Goal: Learn about a topic

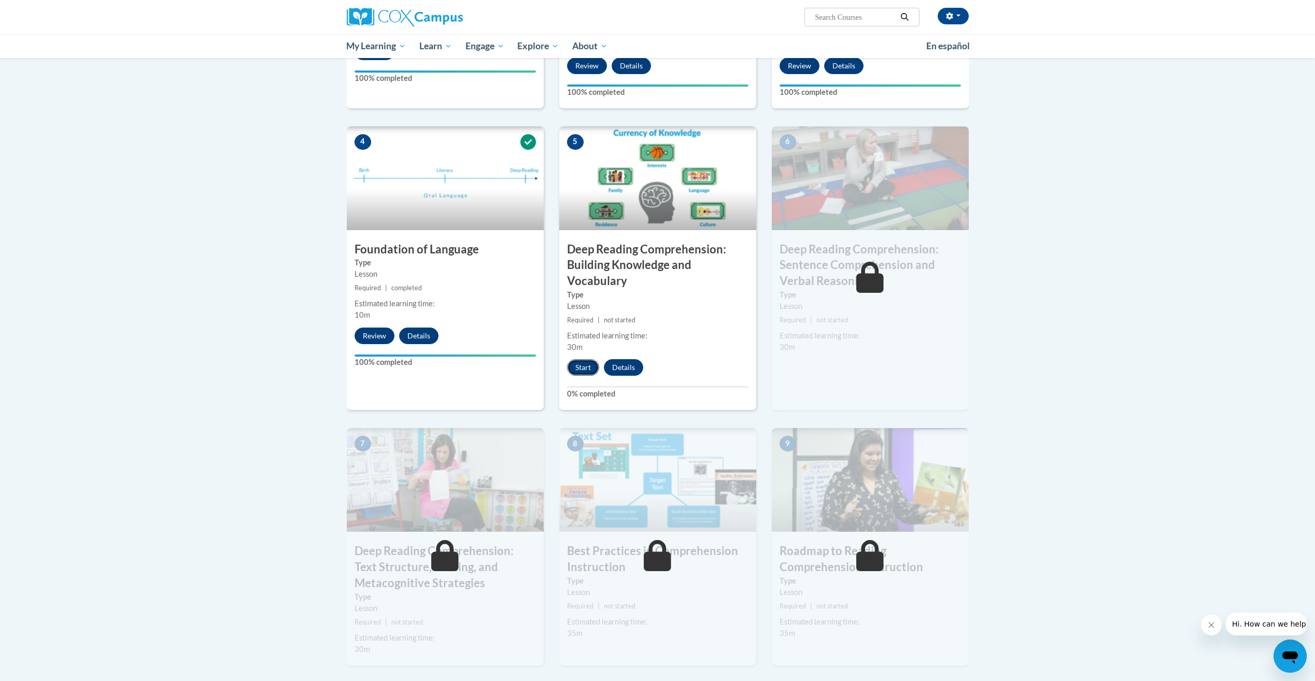
click at [585, 369] on button "Start" at bounding box center [583, 367] width 32 height 17
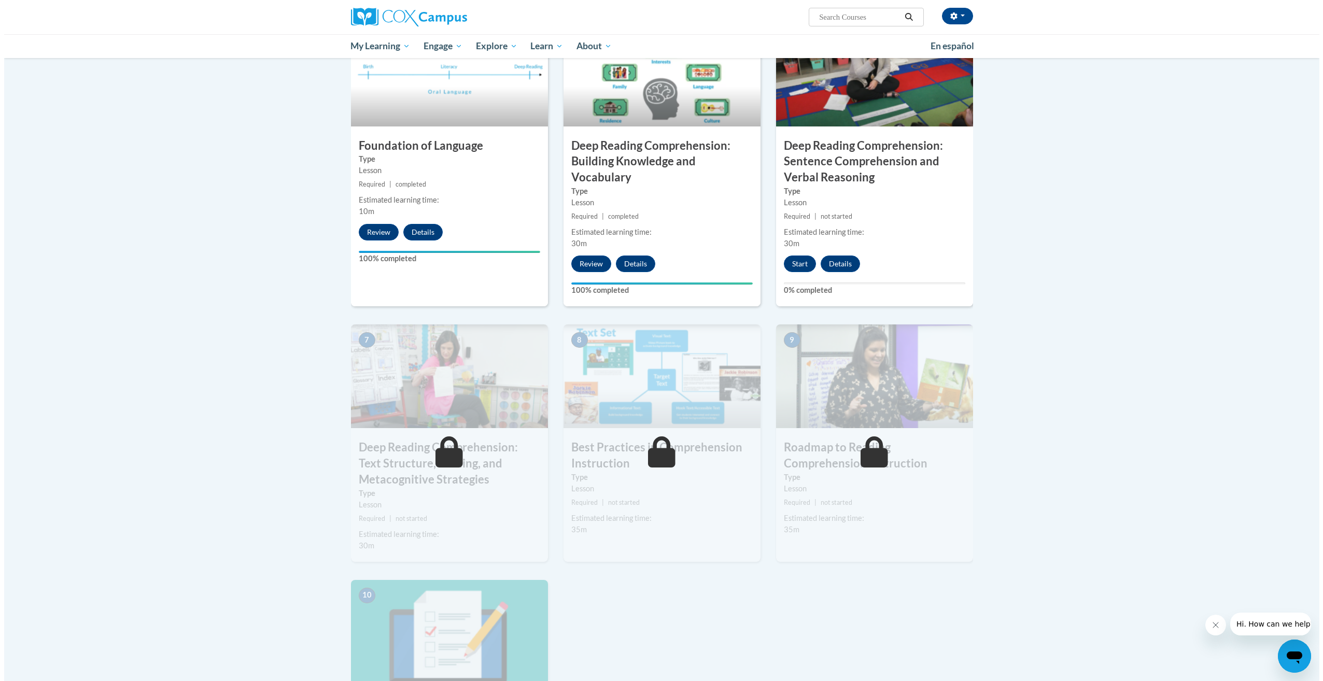
scroll to position [467, 0]
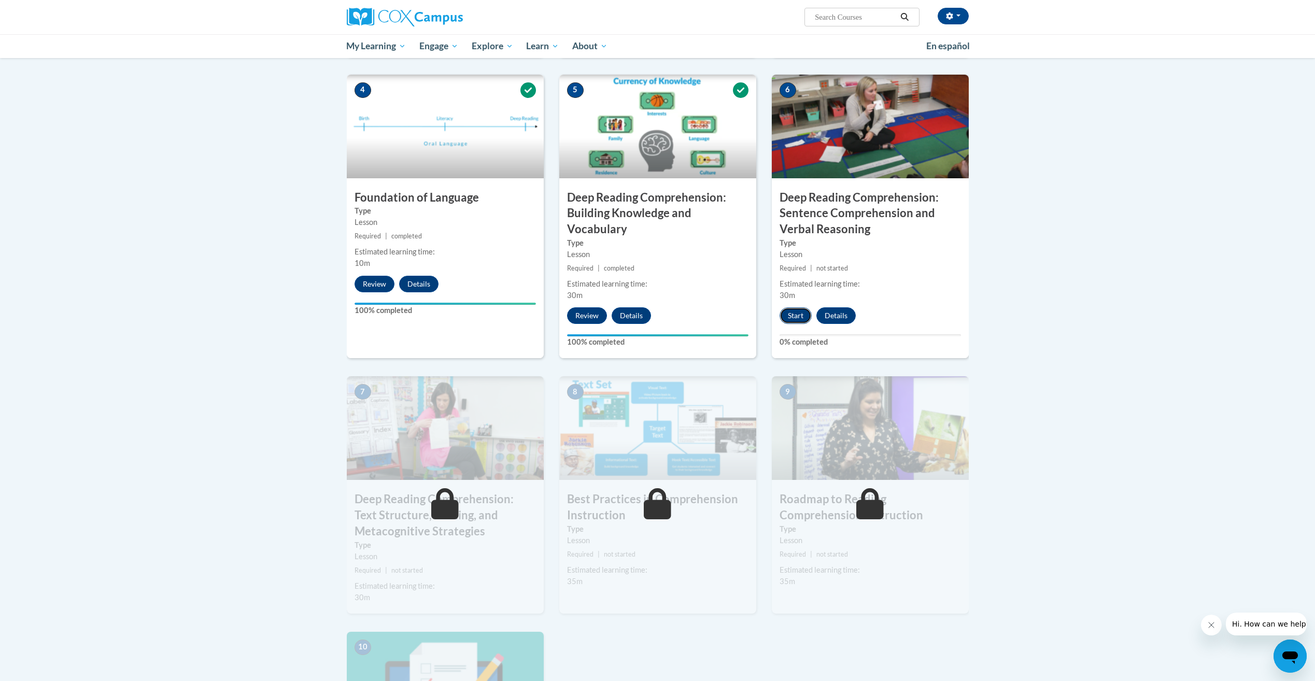
click at [795, 315] on button "Start" at bounding box center [796, 315] width 32 height 17
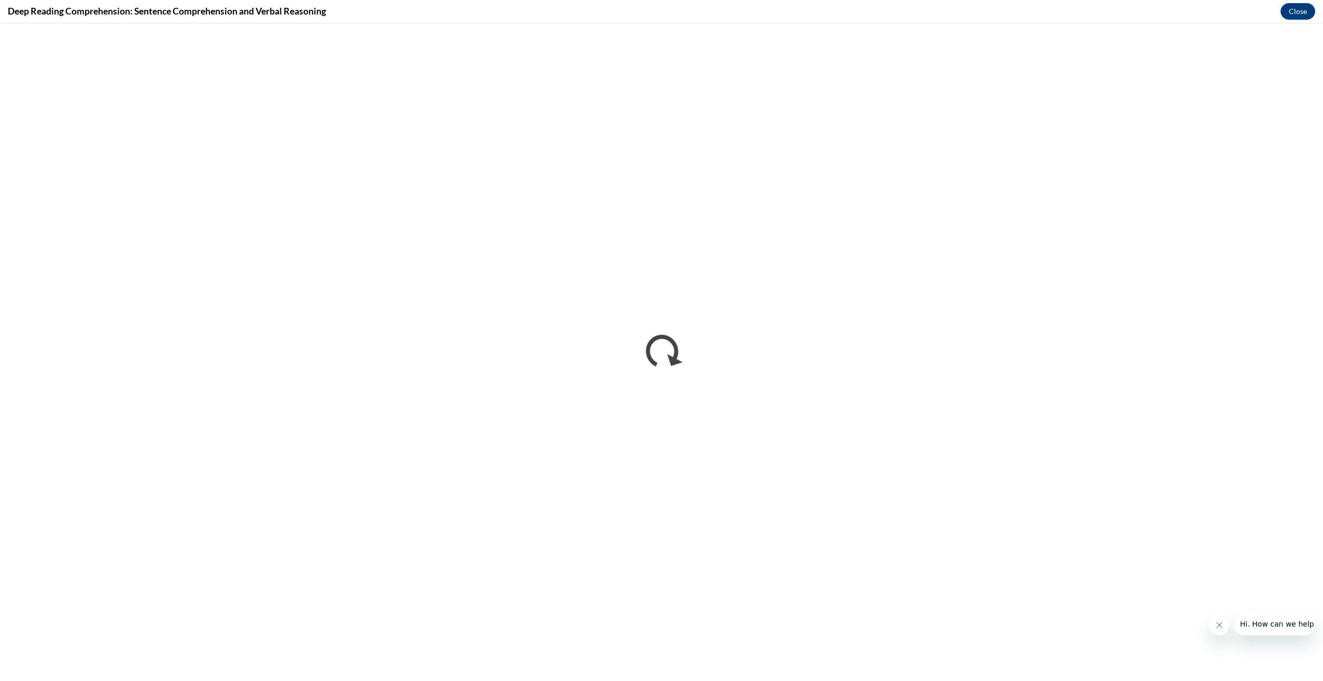
scroll to position [0, 0]
